Goal: Transaction & Acquisition: Book appointment/travel/reservation

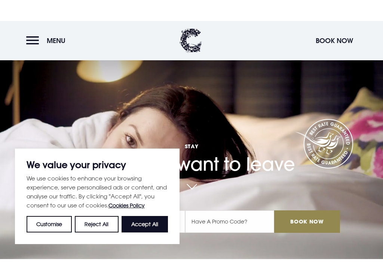
scroll to position [180, 0]
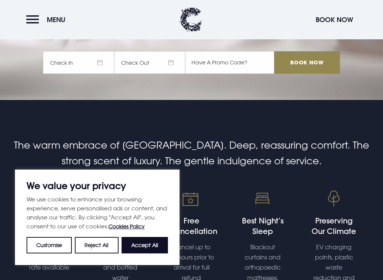
click at [154, 237] on button "Accept All" at bounding box center [145, 245] width 46 height 16
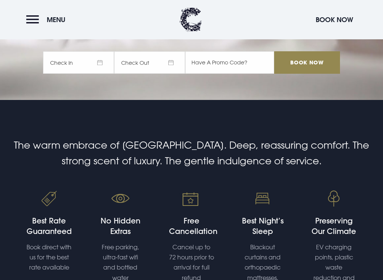
checkbox input "true"
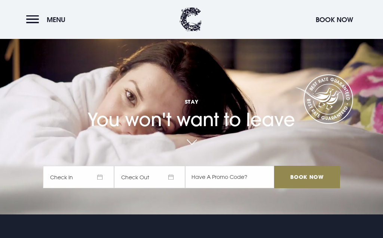
scroll to position [15, 0]
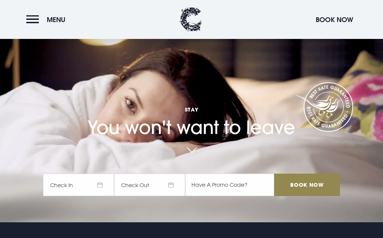
click at [102, 184] on span "Check In" at bounding box center [78, 185] width 71 height 22
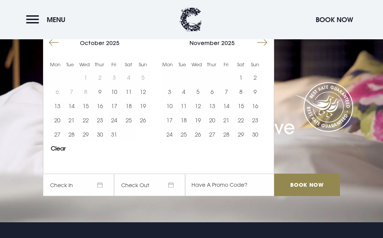
click at [170, 107] on button "10" at bounding box center [169, 106] width 14 height 14
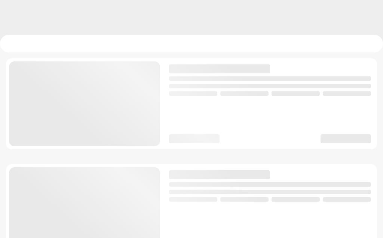
checkbox input "true"
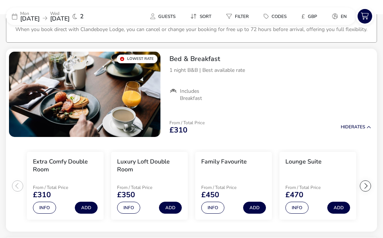
scroll to position [52, 0]
